Goal: Information Seeking & Learning: Find specific fact

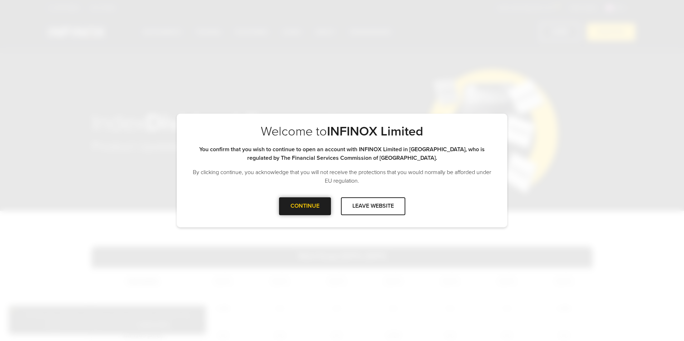
click at [305, 204] on div "CONTINUE" at bounding box center [305, 206] width 52 height 18
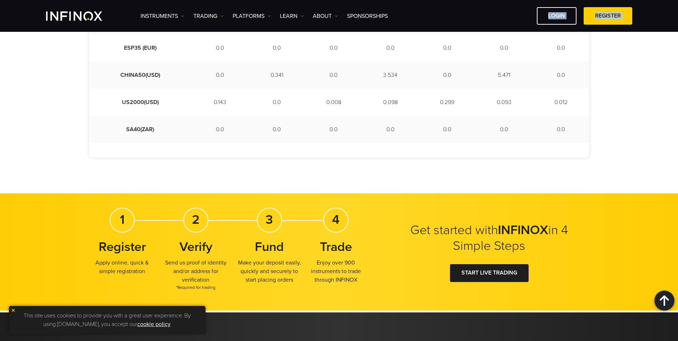
scroll to position [500, 0]
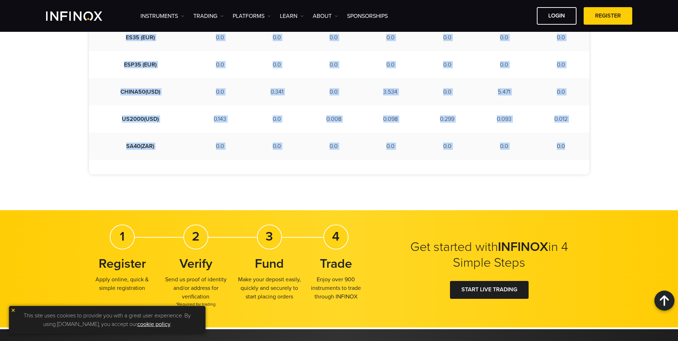
drag, startPoint x: 300, startPoint y: 84, endPoint x: 570, endPoint y: 151, distance: 278.0
copy tbody "[DATE] [DATE] [DATE] [DATE] [DATE] US30 (USD) 9.282 0.0 0.0 0.0 0.0 0.0 9.282 A…"
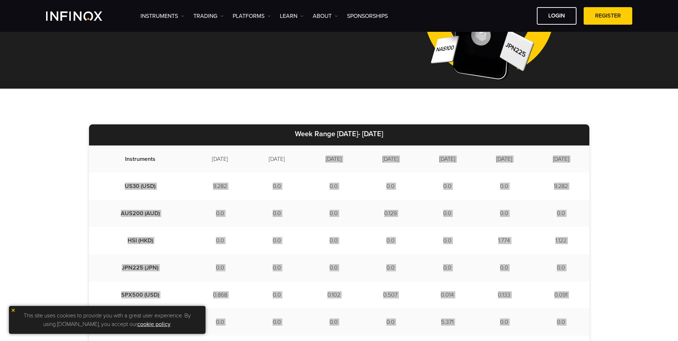
scroll to position [142, 0]
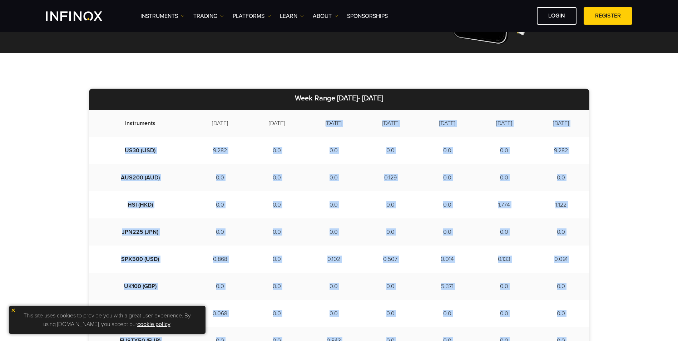
click at [68, 189] on div "Week Range [DATE]- [DATE] Instruments [DATE] [DATE] [DATE] [DATE] [DATE] [DATE]…" at bounding box center [339, 310] width 678 height 515
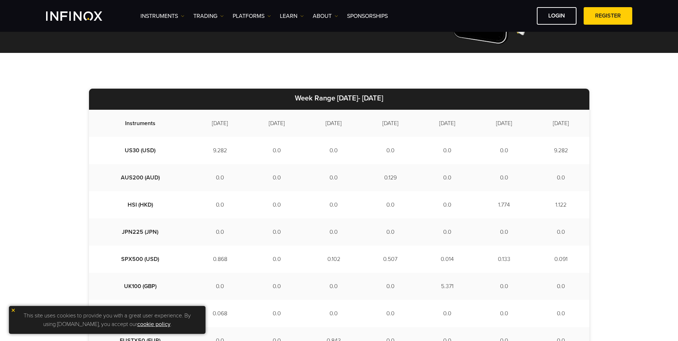
scroll to position [0, 0]
drag, startPoint x: 192, startPoint y: 128, endPoint x: 184, endPoint y: 124, distance: 8.6
click at [192, 124] on td "[DATE]" at bounding box center [220, 123] width 57 height 27
drag, startPoint x: 184, startPoint y: 124, endPoint x: 182, endPoint y: 120, distance: 4.4
click at [192, 120] on td "[DATE]" at bounding box center [220, 123] width 57 height 27
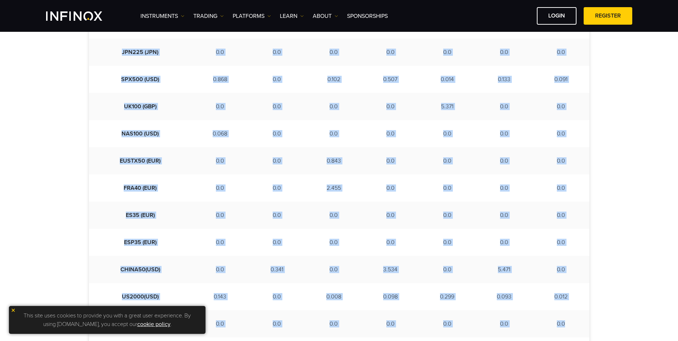
drag, startPoint x: 182, startPoint y: 123, endPoint x: 567, endPoint y: 338, distance: 441.2
click at [567, 339] on div "Week Range [DATE]- [DATE] Instruments [DATE] [DATE] [DATE] [DATE] [DATE] [DATE]…" at bounding box center [339, 130] width 678 height 515
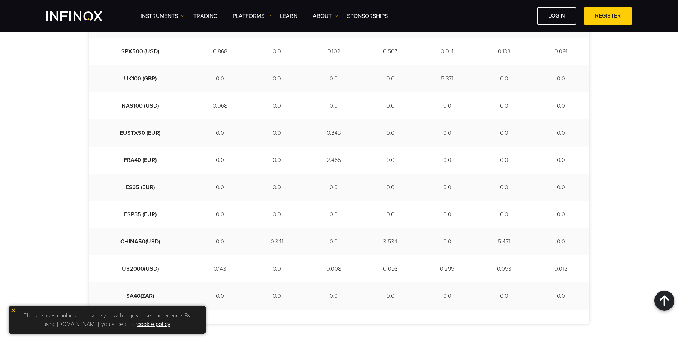
copy table "Instruments"
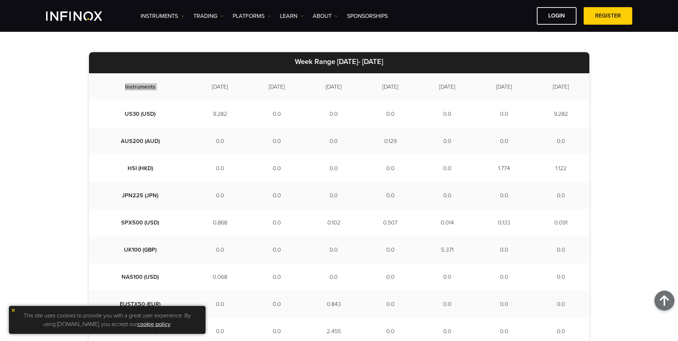
scroll to position [171, 0]
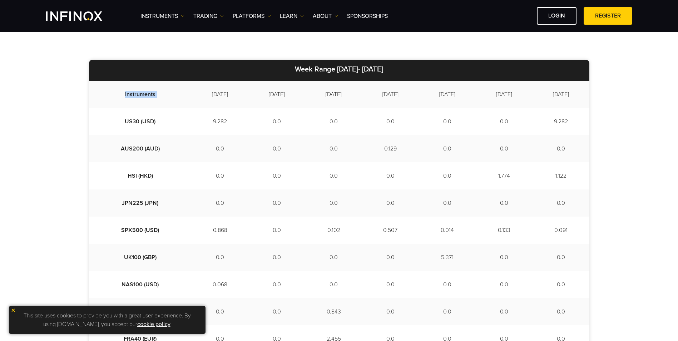
click at [22, 152] on div "Week Range [DATE]- [DATE] Instruments [DATE] [DATE] [DATE] [DATE] [DATE] [DATE]…" at bounding box center [339, 281] width 678 height 515
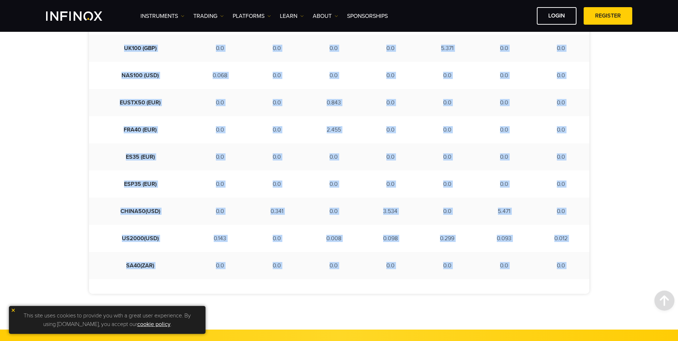
scroll to position [387, 0]
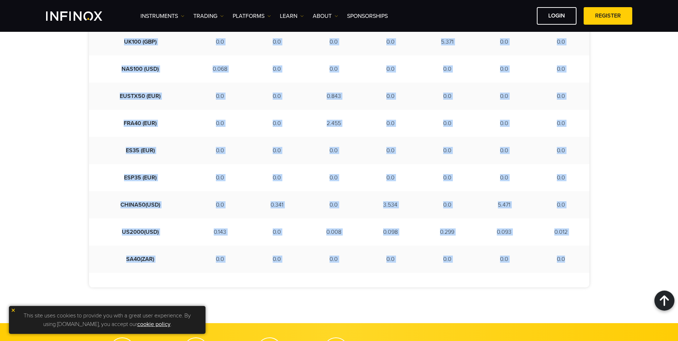
drag, startPoint x: 114, startPoint y: 92, endPoint x: 562, endPoint y: 262, distance: 479.1
click at [562, 262] on tbody "Instruments [DATE] [DATE] [DATE] [DATE] [DATE] [DATE] [DATE] US30 (USD) 9.282 0…" at bounding box center [339, 69] width 501 height 408
copy tbody "Instruments [DATE] [DATE] [DATE] [DATE] [DATE] [DATE] [DATE] US30 (USD) 9.282 0…"
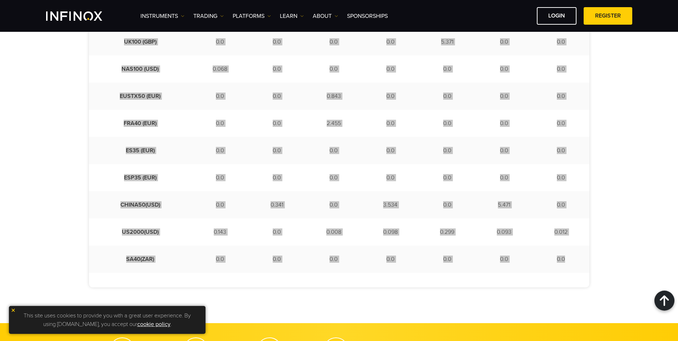
scroll to position [243, 0]
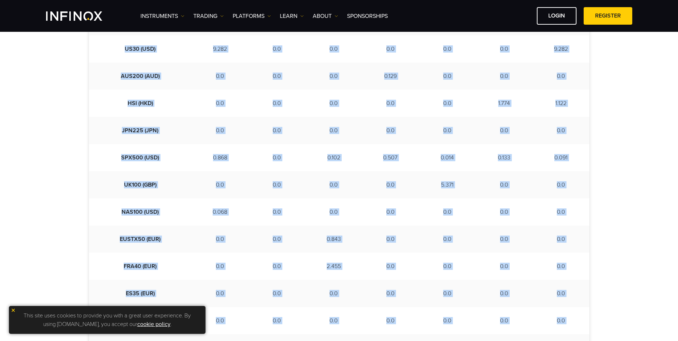
click at [617, 141] on div "Week Range [DATE]- [DATE] Instruments [DATE] [DATE] [DATE] [DATE] [DATE] [DATE]…" at bounding box center [339, 208] width 678 height 515
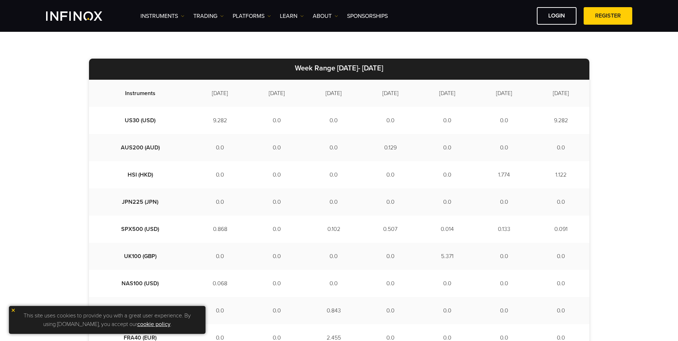
scroll to position [0, 0]
